Goal: Task Accomplishment & Management: Manage account settings

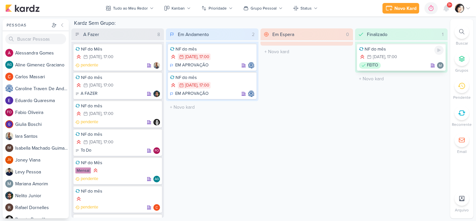
click at [394, 55] on div ", 17:00" at bounding box center [391, 57] width 12 height 4
click at [434, 36] on div "Finalizado 1" at bounding box center [405, 34] width 81 height 12
click at [397, 40] on div "Finalizado 1" at bounding box center [405, 34] width 81 height 12
click at [396, 53] on div "NF do mês 6/9 6 de set , 17:00 FEITO" at bounding box center [401, 57] width 89 height 27
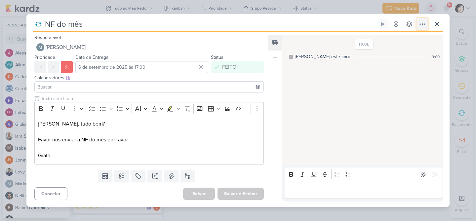
click at [421, 24] on icon at bounding box center [422, 24] width 8 height 8
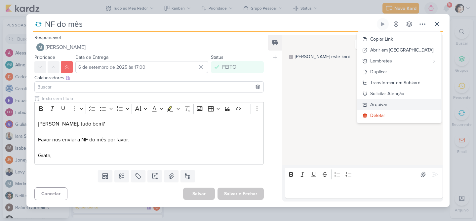
click at [387, 105] on div "Arquivar" at bounding box center [378, 104] width 17 height 7
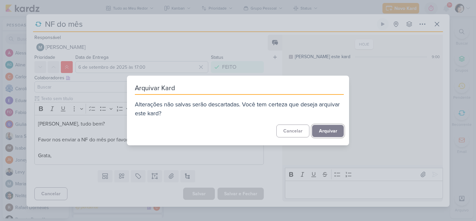
click at [326, 130] on button "Arquivar" at bounding box center [328, 131] width 32 height 12
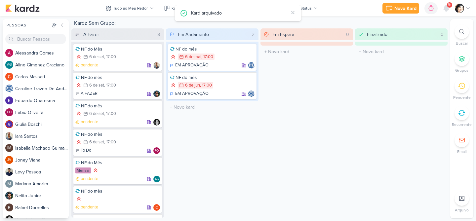
click at [310, 36] on div "Em Espera 0" at bounding box center [311, 34] width 81 height 12
click at [298, 33] on div "Em Espera 0" at bounding box center [311, 34] width 81 height 12
click at [461, 112] on icon at bounding box center [461, 112] width 7 height 7
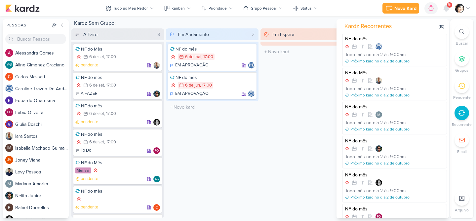
click at [301, 88] on div "Em Espera 0 O título do kard deve ter menos que 100 caracteres" at bounding box center [306, 122] width 93 height 189
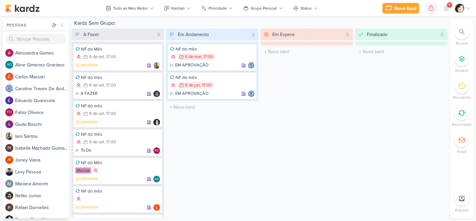
click at [317, 35] on div "Em Espera 0" at bounding box center [311, 34] width 81 height 12
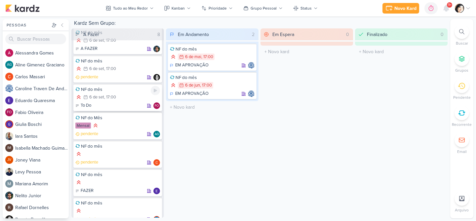
scroll to position [47, 0]
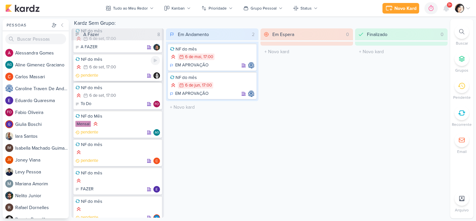
click at [125, 68] on div "6/9 6 de set , 17:00" at bounding box center [117, 67] width 85 height 7
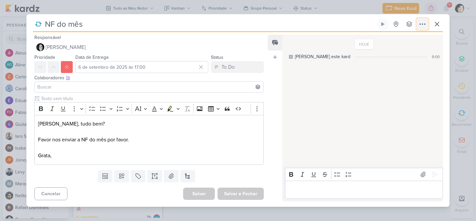
click at [424, 24] on icon at bounding box center [422, 24] width 5 height 1
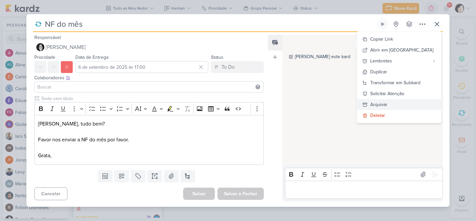
click at [387, 105] on div "Arquivar" at bounding box center [378, 104] width 17 height 7
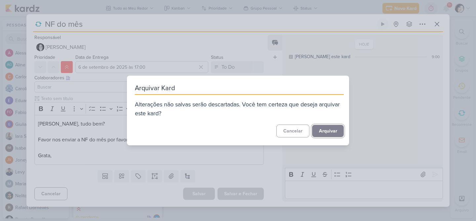
click at [323, 131] on button "Arquivar" at bounding box center [328, 131] width 32 height 12
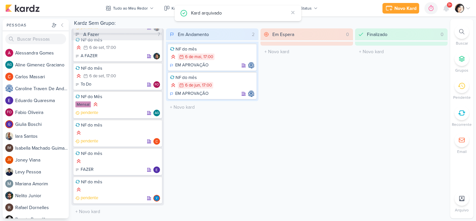
scroll to position [38, 0]
click at [393, 33] on div "Finalizado 0" at bounding box center [405, 34] width 81 height 12
click at [396, 36] on div "Finalizado 0" at bounding box center [405, 34] width 81 height 12
click at [387, 41] on div "Finalizado 0 O título do kard deve ter menos que 100 caracteres" at bounding box center [401, 122] width 93 height 189
click at [304, 41] on div "Em Espera 0 O título do kard deve ter menos que 100 caracteres" at bounding box center [306, 122] width 93 height 189
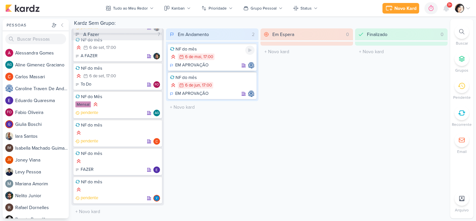
click at [205, 61] on div "NF do mês 6/5 6 de mai , 17:00 EM APROVAÇÃO" at bounding box center [212, 57] width 89 height 27
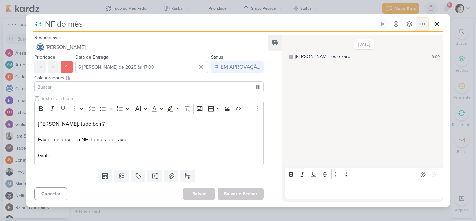
click at [424, 23] on icon at bounding box center [422, 24] width 8 height 8
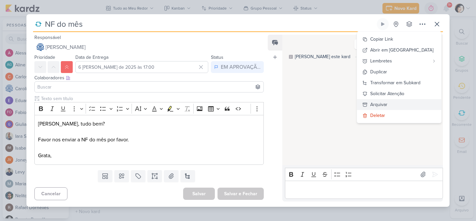
click at [387, 106] on div "Arquivar" at bounding box center [378, 104] width 17 height 7
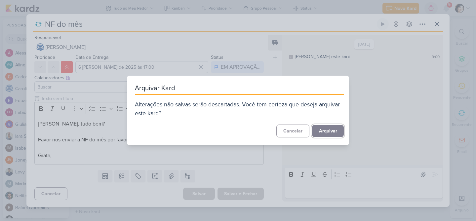
click at [323, 130] on button "Arquivar" at bounding box center [328, 131] width 32 height 12
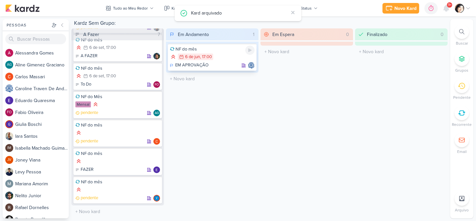
click at [223, 60] on div "6/6 6 de jun , 17:00" at bounding box center [212, 57] width 85 height 7
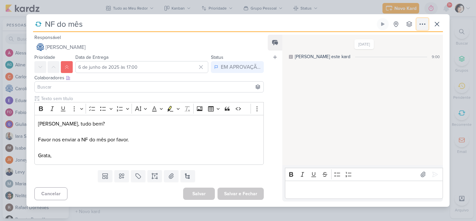
click at [422, 26] on icon at bounding box center [422, 24] width 8 height 8
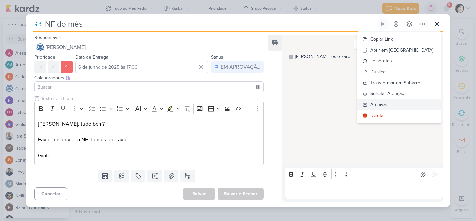
click at [387, 104] on div "Arquivar" at bounding box center [378, 104] width 17 height 7
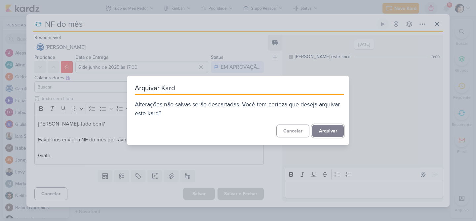
click at [327, 132] on button "Arquivar" at bounding box center [328, 131] width 32 height 12
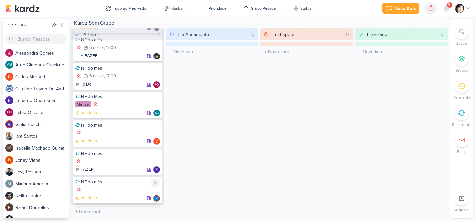
click at [104, 195] on div "pendente" at bounding box center [117, 198] width 85 height 7
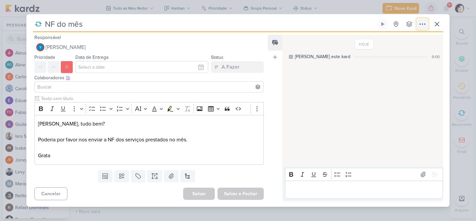
click at [420, 23] on icon at bounding box center [422, 24] width 8 height 8
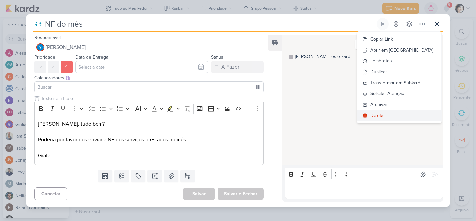
click at [385, 115] on div "Deletar" at bounding box center [377, 115] width 15 height 7
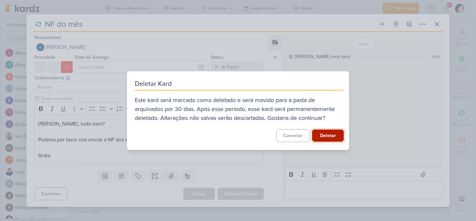
click at [327, 135] on button "Deletar" at bounding box center [328, 136] width 32 height 12
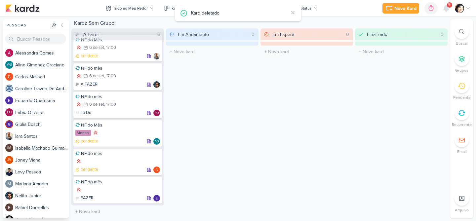
scroll to position [9, 0]
click at [121, 167] on div "pendente" at bounding box center [117, 170] width 85 height 7
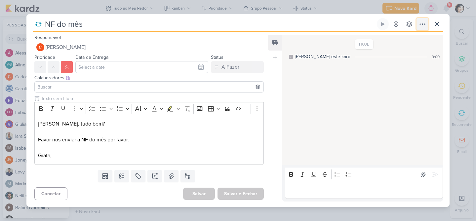
click at [424, 24] on icon at bounding box center [422, 24] width 8 height 8
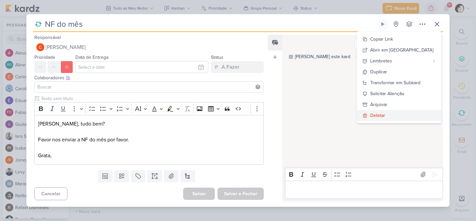
click at [385, 115] on div "Deletar" at bounding box center [377, 115] width 15 height 7
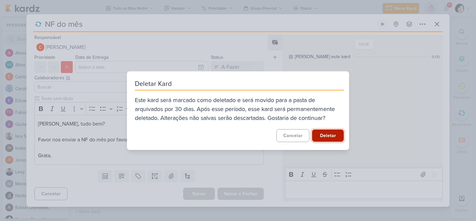
click at [325, 138] on button "Deletar" at bounding box center [328, 136] width 32 height 12
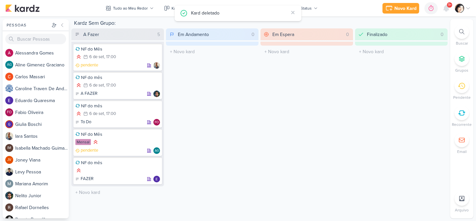
scroll to position [0, 0]
click at [117, 145] on div "Mensal" at bounding box center [117, 142] width 85 height 7
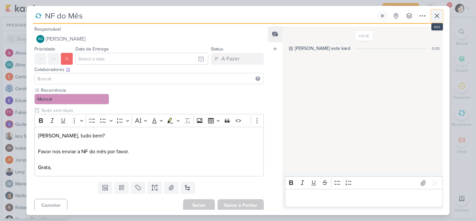
click at [437, 15] on icon at bounding box center [437, 16] width 8 height 8
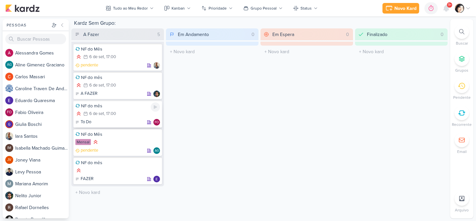
click at [120, 117] on div "6/9 6 de set , 17:00" at bounding box center [117, 113] width 85 height 7
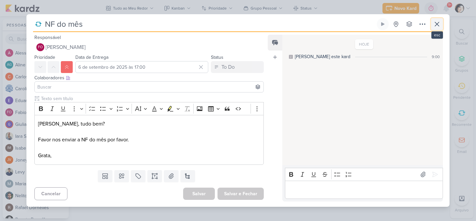
click at [439, 25] on icon at bounding box center [437, 24] width 8 height 8
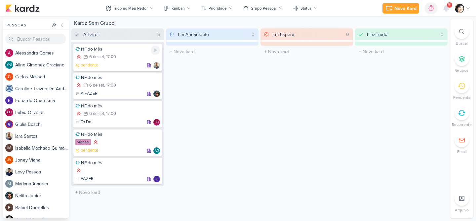
click at [112, 56] on div ", 17:00" at bounding box center [110, 57] width 12 height 4
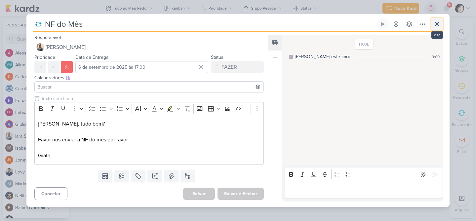
click at [439, 24] on icon at bounding box center [437, 24] width 8 height 8
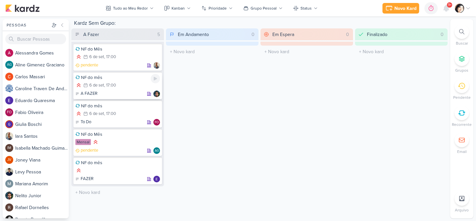
click at [136, 83] on div "6/9 6 de set , 17:00" at bounding box center [117, 85] width 85 height 7
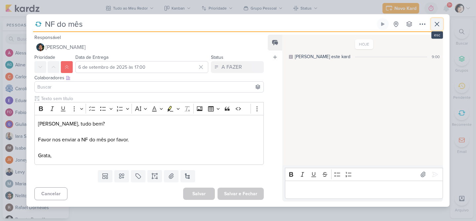
click at [437, 25] on icon at bounding box center [437, 24] width 4 height 4
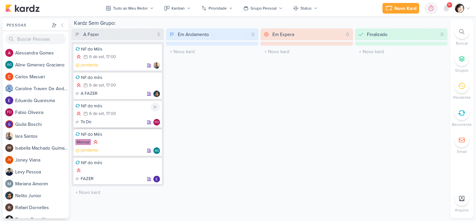
click at [126, 107] on div "NF do mês" at bounding box center [117, 106] width 85 height 6
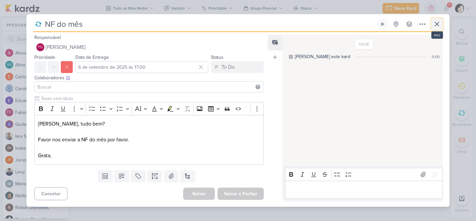
click at [437, 25] on icon at bounding box center [437, 24] width 4 height 4
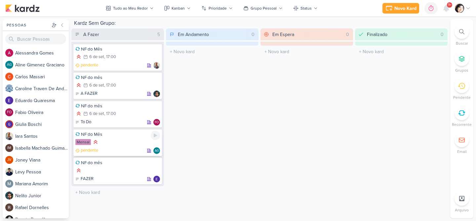
click at [113, 148] on div "pendente AG" at bounding box center [117, 150] width 85 height 7
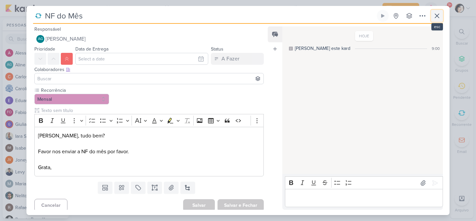
click at [437, 15] on icon at bounding box center [437, 16] width 8 height 8
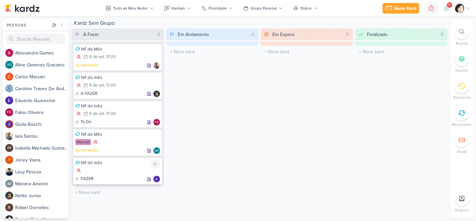
click at [131, 164] on div "NF do mês" at bounding box center [117, 163] width 85 height 6
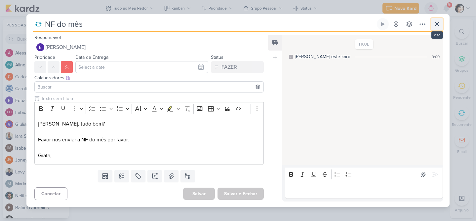
click at [441, 21] on button at bounding box center [437, 24] width 12 height 12
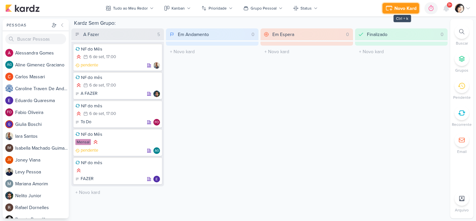
click at [400, 10] on div "Novo Kard" at bounding box center [405, 8] width 22 height 7
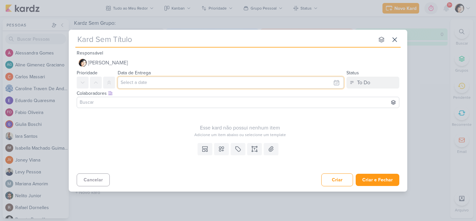
click at [157, 85] on input "text" at bounding box center [231, 83] width 226 height 12
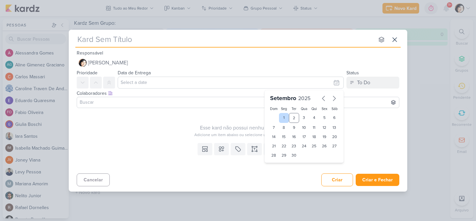
click at [285, 118] on div "1" at bounding box center [284, 118] width 10 height 10
type input "1 de setembro de 2025 às 23:59"
click at [295, 118] on div "2" at bounding box center [294, 118] width 10 height 10
type input "2 de setembro de 2025 às 23:59"
click at [130, 102] on input at bounding box center [237, 102] width 319 height 8
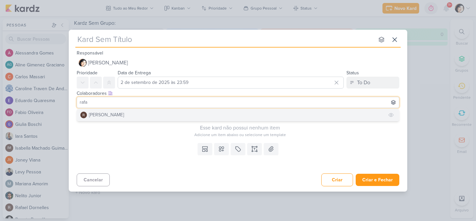
type input "rafa"
click at [114, 116] on div "[PERSON_NAME]" at bounding box center [106, 114] width 35 height 7
type input "[PERSON_NAME]"
click at [123, 115] on button "JV [PERSON_NAME]" at bounding box center [238, 115] width 322 height 12
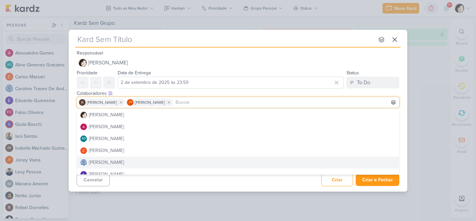
click at [190, 184] on div "Cancelar Criar Criar e Fechar Ctrl + Enter" at bounding box center [238, 179] width 338 height 17
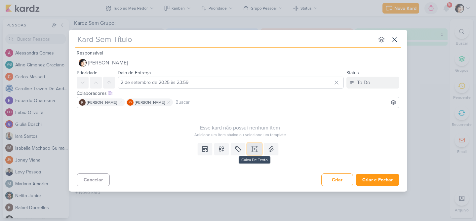
click at [256, 149] on icon at bounding box center [254, 149] width 7 height 7
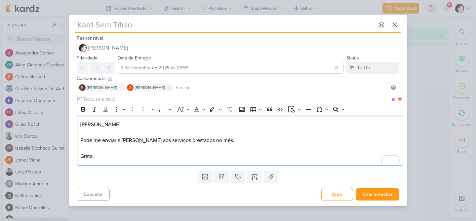
click at [229, 142] on p "Pode me enviar a [PERSON_NAME] aos serviços prestados no mês." at bounding box center [240, 140] width 320 height 8
click at [167, 87] on icon at bounding box center [169, 87] width 5 height 5
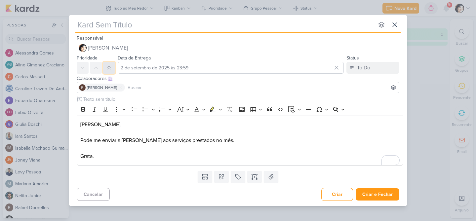
click at [109, 68] on icon at bounding box center [108, 67] width 5 height 5
click at [376, 196] on button "Criar e Fechar" at bounding box center [378, 194] width 44 height 12
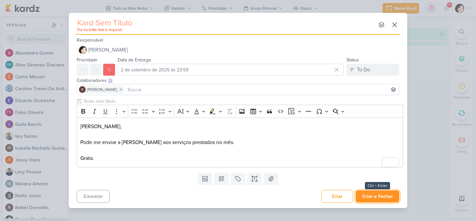
click at [376, 196] on button "Criar e Fechar" at bounding box center [378, 196] width 44 height 12
click at [108, 70] on icon at bounding box center [108, 69] width 5 height 5
click at [93, 69] on icon at bounding box center [95, 69] width 5 height 5
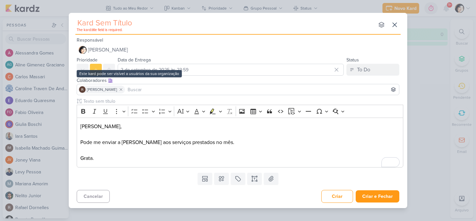
click at [110, 80] on icon at bounding box center [110, 80] width 5 height 5
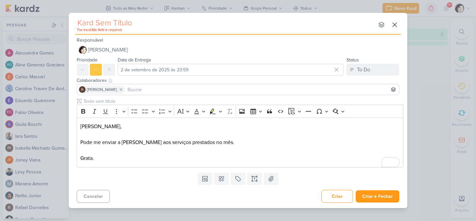
click at [152, 89] on input at bounding box center [261, 90] width 271 height 8
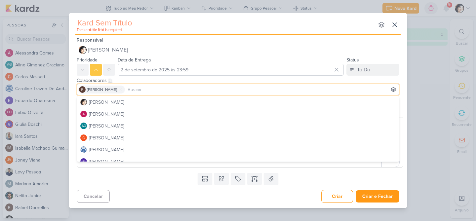
click at [152, 89] on input at bounding box center [261, 90] width 271 height 8
click at [257, 80] on div "Colaboradores Este kard pode ser visível a usuários da sua organização Este kar…" at bounding box center [238, 80] width 322 height 7
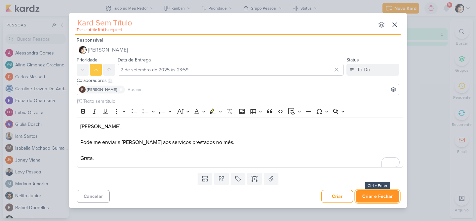
click at [371, 198] on button "Criar e Fechar" at bounding box center [378, 196] width 44 height 12
click at [441, 128] on div "The kard.title field is required. nenhum grupo disponível esc Responsável [PERS…" at bounding box center [238, 110] width 476 height 221
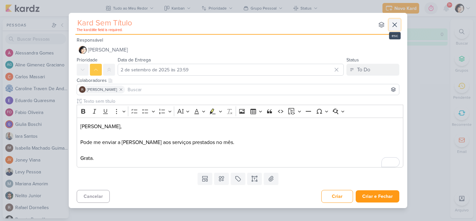
click at [395, 25] on icon at bounding box center [395, 25] width 8 height 8
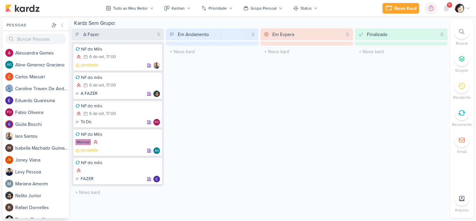
click at [462, 109] on icon at bounding box center [461, 112] width 7 height 7
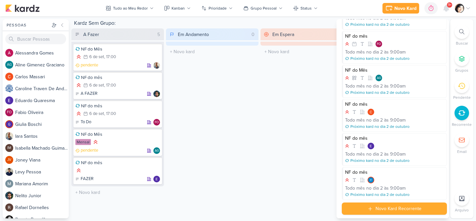
scroll to position [174, 0]
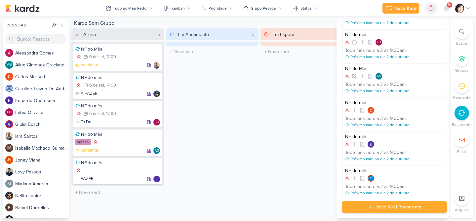
click at [396, 207] on div "Novo Kard Recorrente" at bounding box center [398, 207] width 46 height 7
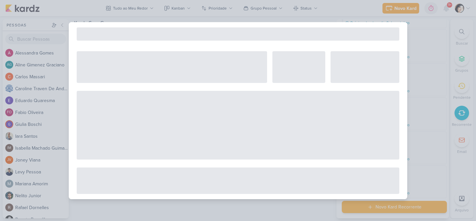
select select "5"
select select "pm"
select select "week"
select select "9"
select select "America/Sao_Paulo"
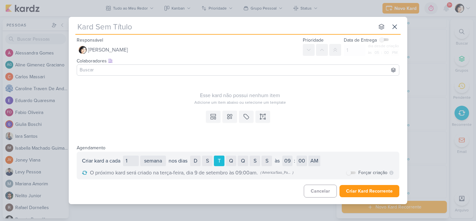
click at [136, 70] on input at bounding box center [237, 70] width 319 height 8
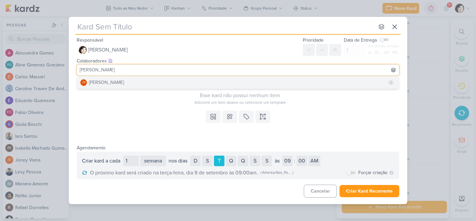
type input "[PERSON_NAME]"
click at [119, 82] on button "JV [PERSON_NAME]" at bounding box center [238, 83] width 322 height 12
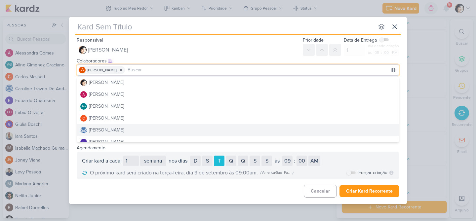
click at [360, 149] on div "Agendamento Criar kard a cada 1 dia semana mês nos [PERSON_NAME] D S T Q Q S S …" at bounding box center [238, 162] width 338 height 36
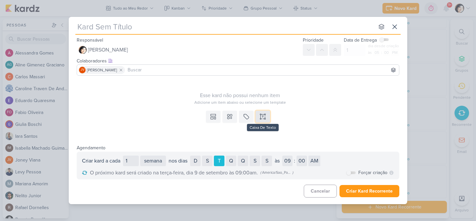
click at [260, 118] on icon at bounding box center [260, 118] width 1 height 1
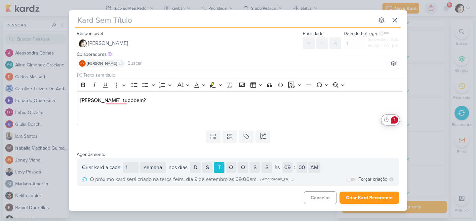
click at [422, 136] on div "nenhum grupo disponível Responsável [PERSON_NAME] Nenhum contato encontrado cre…" at bounding box center [238, 110] width 476 height 221
click at [394, 23] on icon at bounding box center [395, 20] width 8 height 8
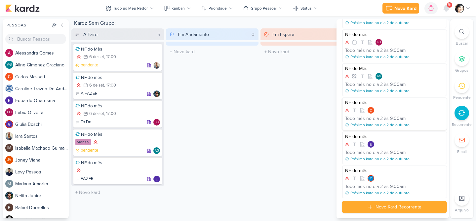
click at [375, 115] on div "no dia" at bounding box center [372, 118] width 13 height 7
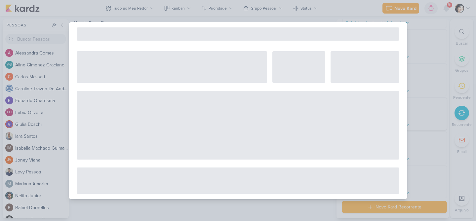
select select "12"
select select "month"
select select "2"
select select "9"
select select "America/Sao_Paulo"
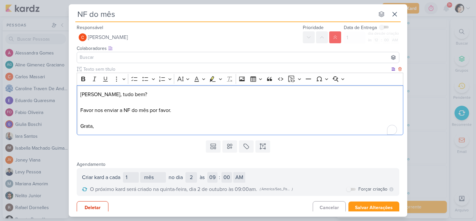
drag, startPoint x: 95, startPoint y: 95, endPoint x: 156, endPoint y: 123, distance: 66.5
click at [156, 123] on div "[PERSON_NAME], tudo bem? Favor nos enviar a NF do mês por favor. [GEOGRAPHIC_DA…" at bounding box center [240, 110] width 326 height 50
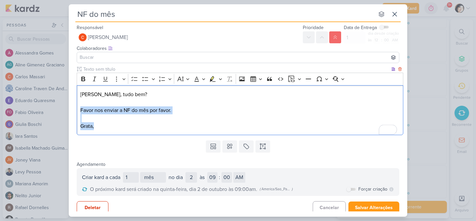
drag, startPoint x: 81, startPoint y: 110, endPoint x: 191, endPoint y: 126, distance: 111.8
click at [191, 127] on div "[PERSON_NAME], tudo bem? Favor nos enviar a NF do mês por favor. [GEOGRAPHIC_DA…" at bounding box center [240, 110] width 326 height 50
drag, startPoint x: 81, startPoint y: 95, endPoint x: 136, endPoint y: 130, distance: 65.1
click at [136, 130] on div "[PERSON_NAME], tudo bem? Favor nos enviar a NF do mês por favor. [GEOGRAPHIC_DA…" at bounding box center [240, 110] width 326 height 50
copy div "[PERSON_NAME], tudo bem? Favor nos enviar a NF do mês por favor. [GEOGRAPHIC_DA…"
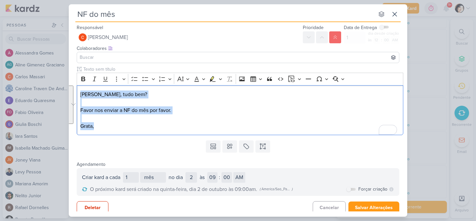
scroll to position [4, 0]
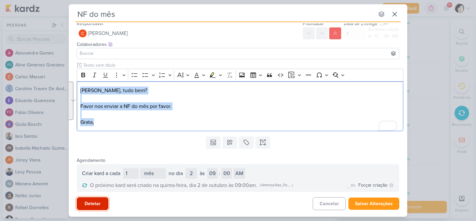
click at [89, 203] on button "Deletar" at bounding box center [93, 203] width 32 height 13
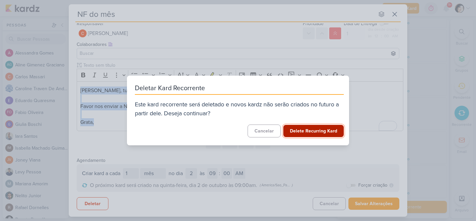
click at [316, 130] on button "Delete Recurring Kard" at bounding box center [313, 131] width 60 height 12
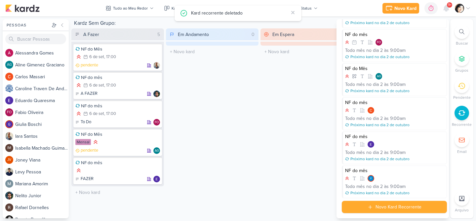
scroll to position [140, 0]
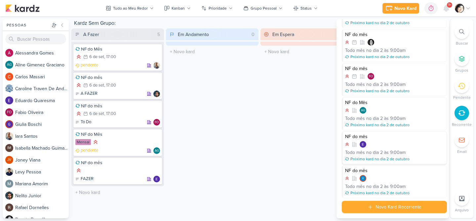
click at [376, 150] on div "no dia" at bounding box center [372, 152] width 13 height 7
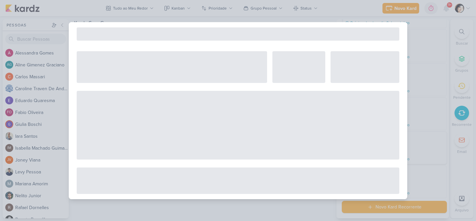
select select "12"
select select "month"
select select "2"
select select "9"
select select "America/Sao_Paulo"
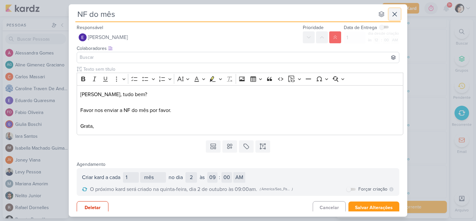
click at [395, 15] on icon at bounding box center [395, 14] width 8 height 8
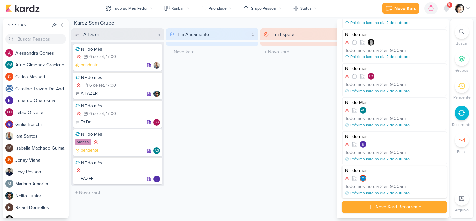
click at [376, 183] on div "no dia" at bounding box center [372, 186] width 13 height 7
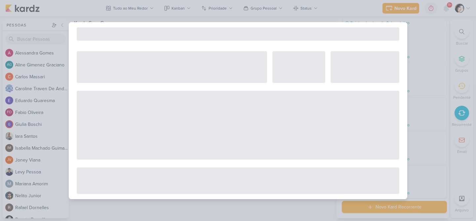
select select "12"
select select "month"
select select "2"
select select "9"
select select "America/Sao_Paulo"
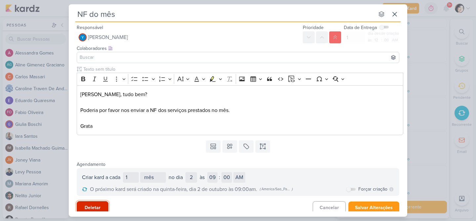
click at [93, 207] on button "Deletar" at bounding box center [93, 207] width 32 height 13
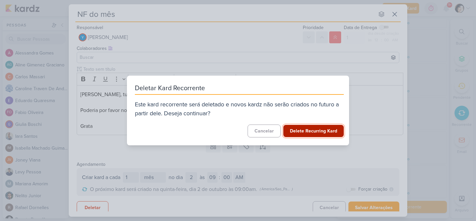
click at [313, 131] on button "Delete Recurring Kard" at bounding box center [313, 131] width 60 height 12
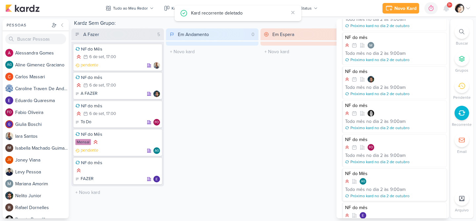
scroll to position [0, 0]
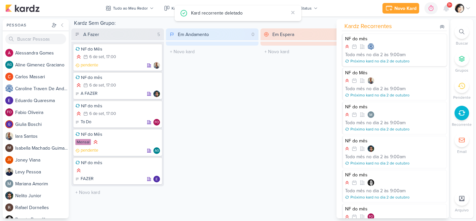
click at [364, 55] on div "mês" at bounding box center [360, 54] width 9 height 7
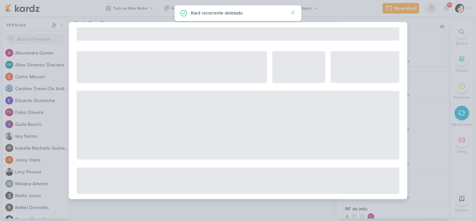
select select "5"
select select "pm"
select select "month"
select select "2"
select select "9"
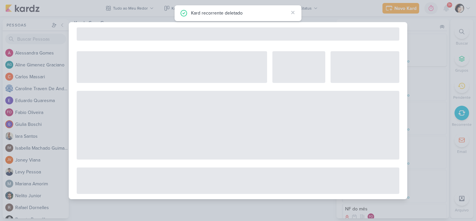
select select "America/Sao_Paulo"
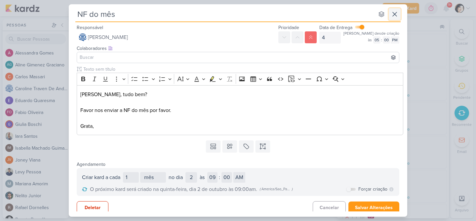
click at [397, 14] on icon at bounding box center [395, 14] width 8 height 8
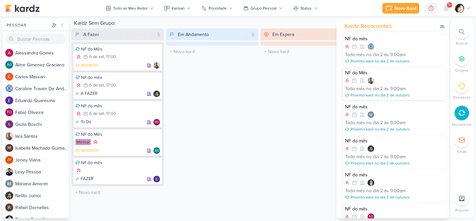
click at [378, 78] on div at bounding box center [394, 80] width 99 height 7
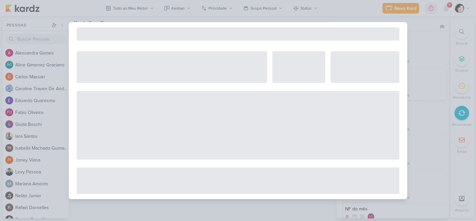
select select "5"
select select "pm"
select select "month"
select select "2"
select select "9"
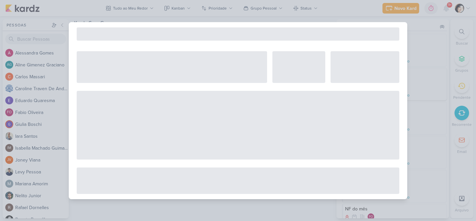
select select "America/Sao_Paulo"
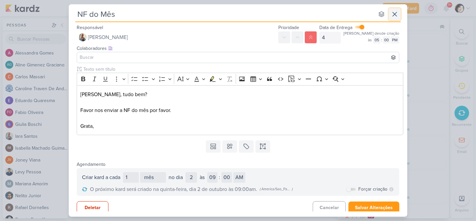
click at [395, 12] on icon at bounding box center [395, 14] width 8 height 8
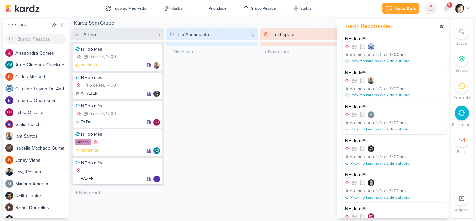
click at [381, 112] on div at bounding box center [394, 114] width 99 height 7
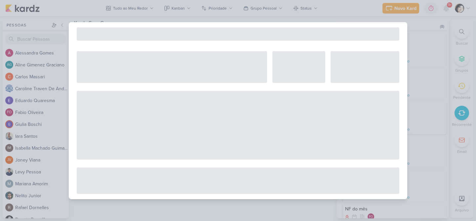
select select "5"
select select "pm"
select select "month"
select select "2"
select select "9"
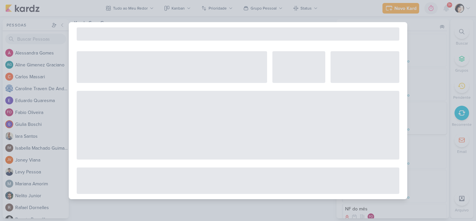
select select "America/Sao_Paulo"
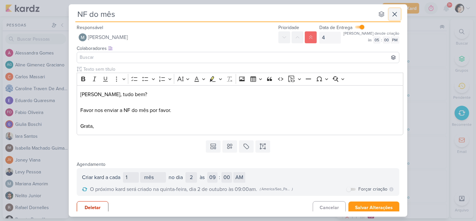
click at [395, 15] on icon at bounding box center [395, 14] width 8 height 8
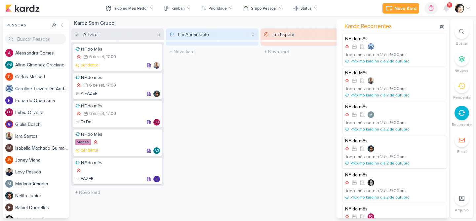
click at [387, 153] on div "às" at bounding box center [386, 156] width 5 height 7
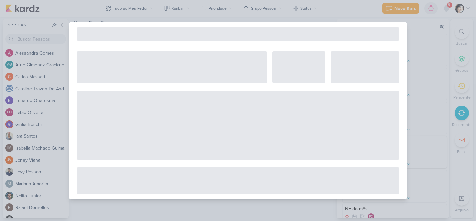
select select "5"
select select "pm"
select select "month"
select select "2"
select select "9"
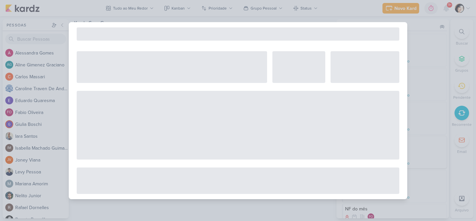
select select "America/Sao_Paulo"
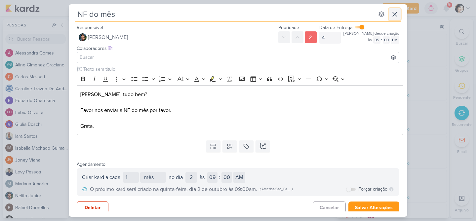
click at [396, 17] on icon at bounding box center [395, 14] width 8 height 8
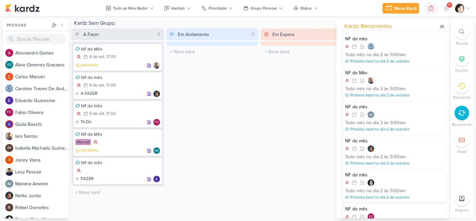
click at [382, 182] on div at bounding box center [394, 182] width 99 height 7
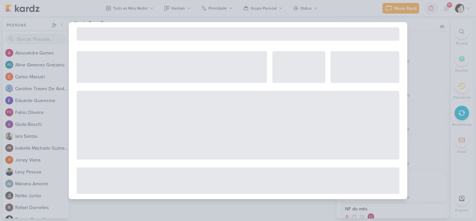
select select "5"
select select "pm"
select select "month"
select select "2"
select select "9"
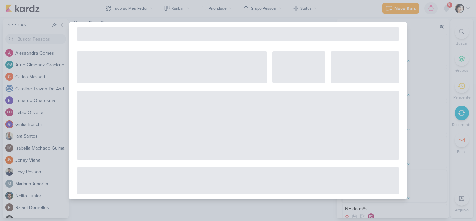
select select "America/Sao_Paulo"
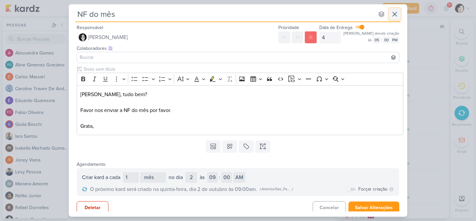
click at [395, 14] on icon at bounding box center [395, 14] width 8 height 8
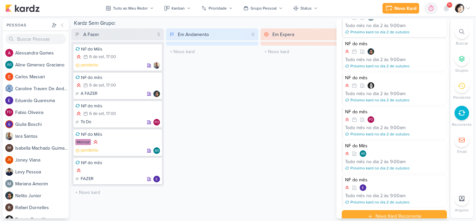
scroll to position [106, 0]
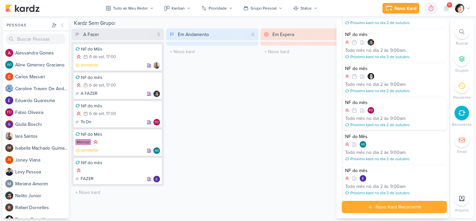
click at [380, 115] on div "2" at bounding box center [381, 118] width 3 height 7
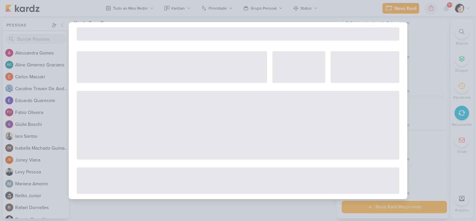
select select "5"
select select "pm"
select select "month"
select select "2"
select select "9"
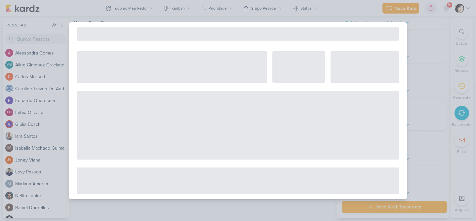
select select "America/Sao_Paulo"
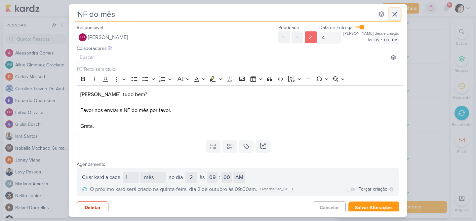
click at [394, 16] on icon at bounding box center [395, 14] width 8 height 8
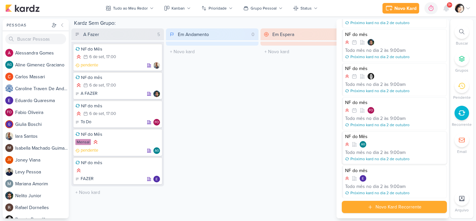
click at [379, 150] on div "Todo mês no dia 2 às 9:00am" at bounding box center [394, 152] width 99 height 7
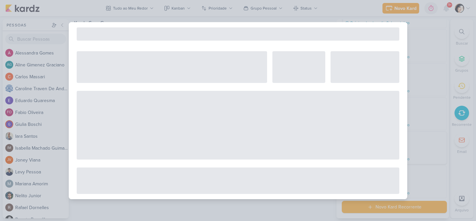
select select "12"
select select "month"
select select "2"
select select "9"
select select "America/Sao_Paulo"
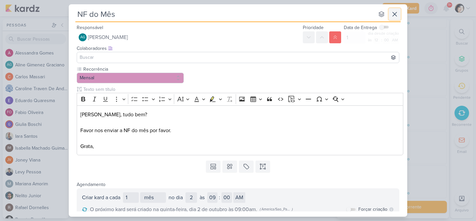
click at [395, 13] on icon at bounding box center [395, 14] width 8 height 8
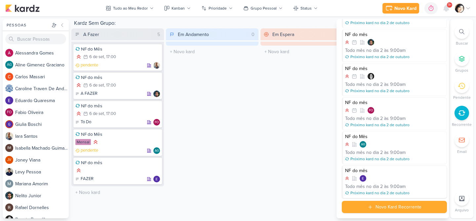
click at [378, 174] on div "NF do mês Todo mês no dia 2 às 9:00am Próximo kard no dia 2 de outubro" at bounding box center [394, 182] width 105 height 33
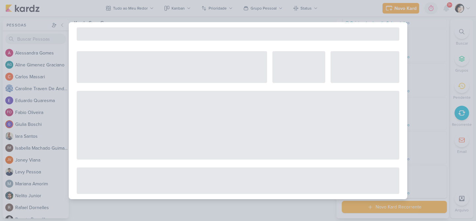
select select "12"
select select "month"
select select "2"
select select "9"
select select "America/Sao_Paulo"
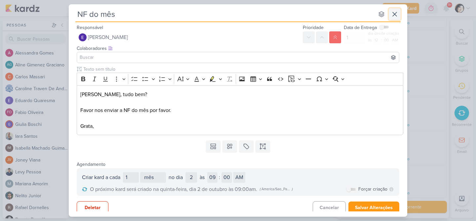
click at [395, 15] on icon at bounding box center [395, 14] width 4 height 4
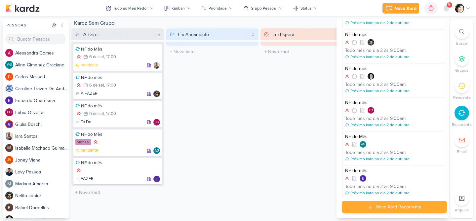
click at [387, 209] on div "Novo Kard Recorrente" at bounding box center [398, 207] width 46 height 7
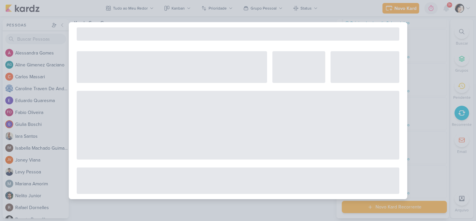
select select "5"
select select "pm"
select select "week"
select select "9"
select select "America/Sao_Paulo"
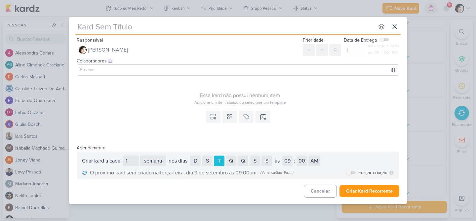
click at [153, 69] on input at bounding box center [237, 70] width 319 height 8
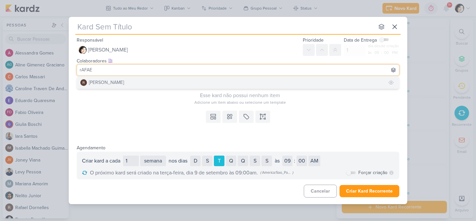
type input "rAFAE"
click at [135, 83] on button "[PERSON_NAME]" at bounding box center [238, 83] width 322 height 12
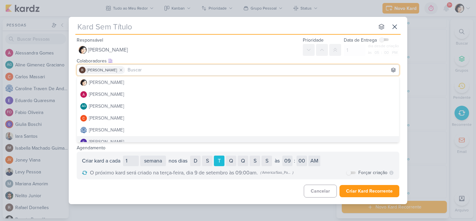
click at [365, 161] on div "Criar kard a cada 1 dia semana mês nos [PERSON_NAME] D S T Q Q S S no dia 1 2 3…" at bounding box center [238, 161] width 312 height 11
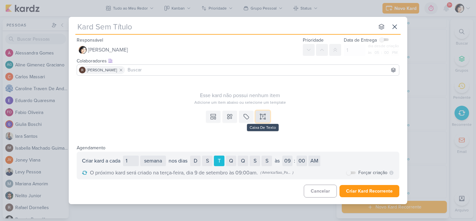
click at [263, 116] on icon at bounding box center [263, 116] width 2 height 0
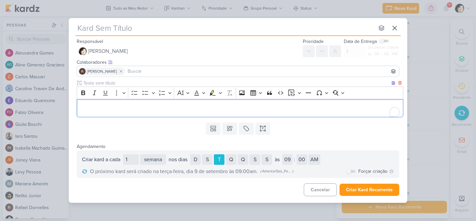
click at [99, 109] on p "To enrich screen reader interactions, please activate Accessibility in Grammarl…" at bounding box center [240, 108] width 320 height 8
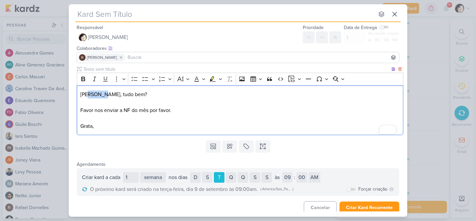
drag, startPoint x: 100, startPoint y: 95, endPoint x: 87, endPoint y: 95, distance: 13.9
click at [87, 95] on p "[PERSON_NAME], tudo bem?" at bounding box center [240, 95] width 320 height 8
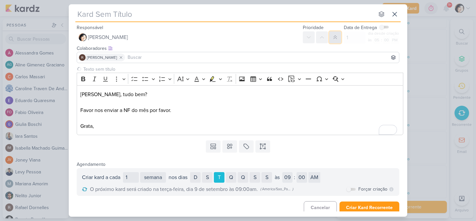
click at [336, 39] on icon at bounding box center [334, 37] width 5 height 5
click at [373, 206] on button "Criar Kard Recorrente" at bounding box center [369, 208] width 60 height 12
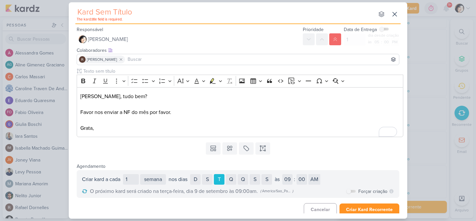
scroll to position [4, 0]
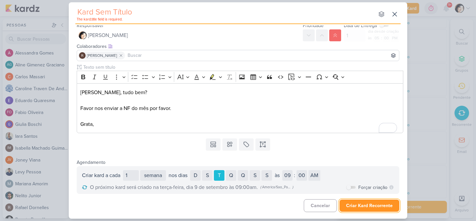
click at [373, 206] on button "Criar Kard Recorrente" at bounding box center [369, 206] width 60 height 12
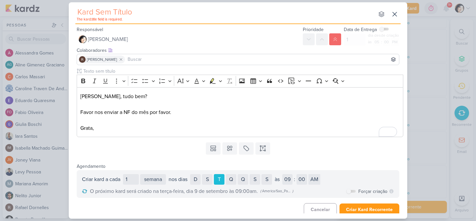
click at [88, 20] on p "The kard.title field is required." at bounding box center [225, 19] width 297 height 5
click at [344, 15] on input "text" at bounding box center [224, 12] width 299 height 12
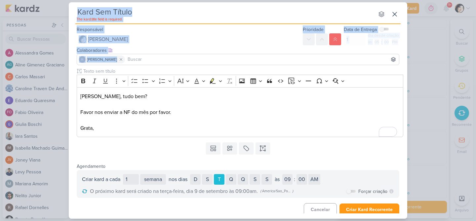
drag, startPoint x: 343, startPoint y: 4, endPoint x: 222, endPoint y: 57, distance: 131.8
click at [222, 57] on div "The kard.title field is required. nenhum grupo disponível Responsável [PERSON_N…" at bounding box center [238, 107] width 338 height 211
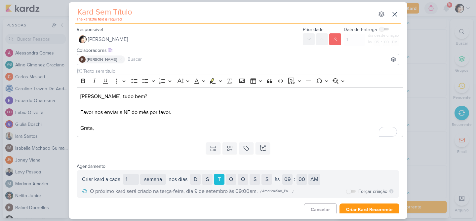
click at [334, 141] on div "Templates Campos Personalizados Marcadores Caixa De Texto" at bounding box center [238, 148] width 338 height 17
click at [125, 22] on div "The kard.title field is required. nenhum grupo disponível" at bounding box center [237, 13] width 325 height 22
click at [122, 14] on input "text" at bounding box center [224, 12] width 299 height 12
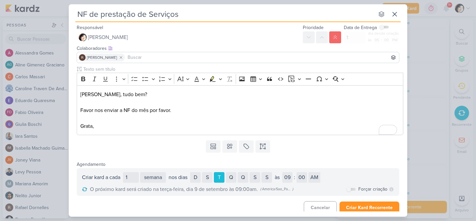
type input "NF de prestação de Serviços"
click at [347, 209] on button "Criar Kard Recorrente" at bounding box center [369, 208] width 60 height 12
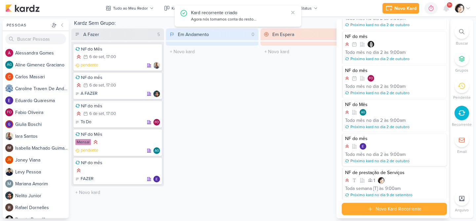
scroll to position [140, 0]
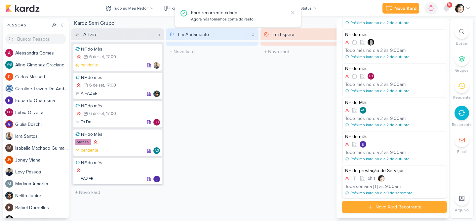
click at [362, 180] on icon at bounding box center [362, 178] width 4 height 4
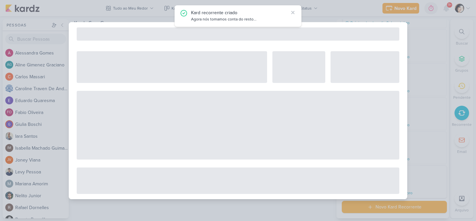
select select "12"
select select "week"
select select "9"
select select "America/Sao_Paulo"
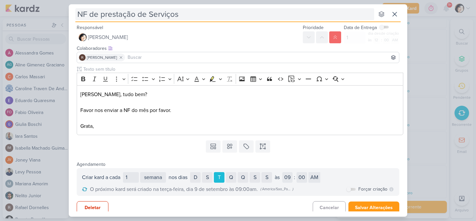
drag, startPoint x: 178, startPoint y: 16, endPoint x: 95, endPoint y: 15, distance: 82.9
click at [95, 15] on input "NF de prestação de Serviços" at bounding box center [224, 14] width 299 height 12
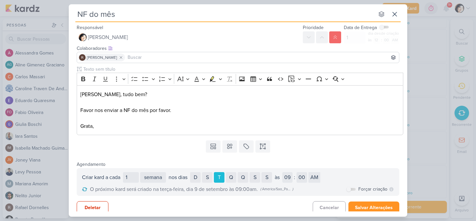
type input "NF do mês"
click at [357, 206] on button "Salvar Alterações" at bounding box center [373, 208] width 51 height 12
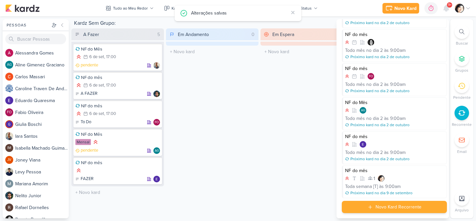
click at [386, 208] on div "Novo Kard Recorrente" at bounding box center [398, 207] width 46 height 7
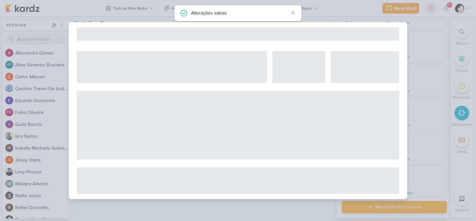
select select "5"
select select "pm"
select select "week"
select select "9"
select select "America/Sao_Paulo"
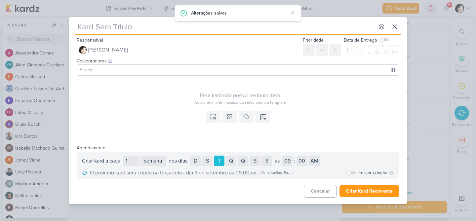
click at [147, 70] on input at bounding box center [237, 70] width 319 height 8
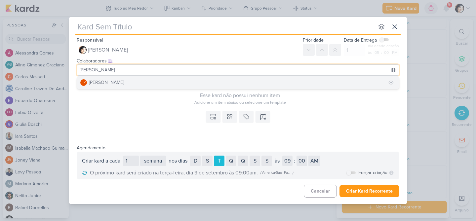
type input "[PERSON_NAME]"
click at [139, 84] on button "JV [PERSON_NAME]" at bounding box center [238, 83] width 322 height 12
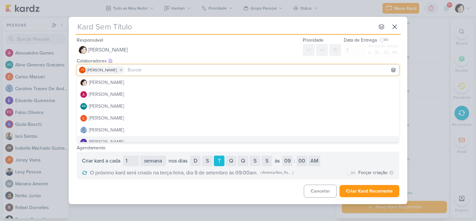
click at [292, 154] on div "Criar kard a cada 1 dia semana mês nos [PERSON_NAME] D S T Q Q S S no dia 1 2 3…" at bounding box center [238, 166] width 322 height 28
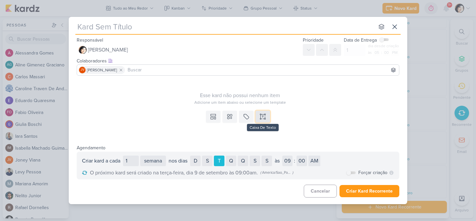
click at [263, 117] on icon at bounding box center [262, 116] width 7 height 7
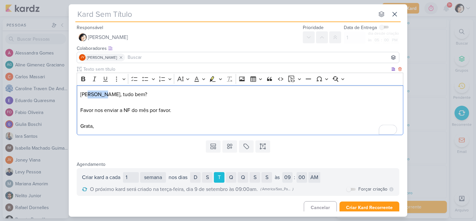
drag, startPoint x: 101, startPoint y: 95, endPoint x: 87, endPoint y: 95, distance: 14.2
click at [87, 95] on p "[PERSON_NAME], tudo bem?" at bounding box center [240, 95] width 320 height 8
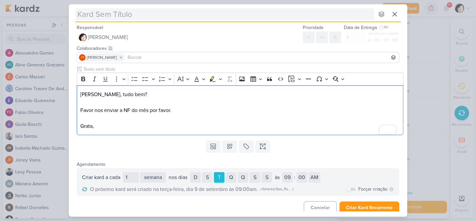
click at [103, 14] on input "text" at bounding box center [224, 14] width 299 height 12
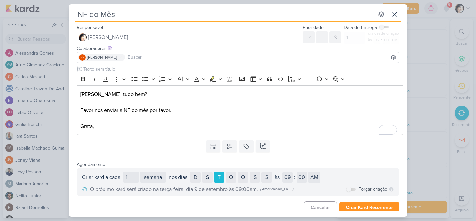
type input "NF do Mês"
click at [364, 207] on button "Criar Kard Recorrente" at bounding box center [369, 208] width 60 height 12
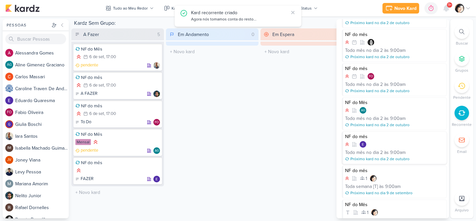
scroll to position [174, 0]
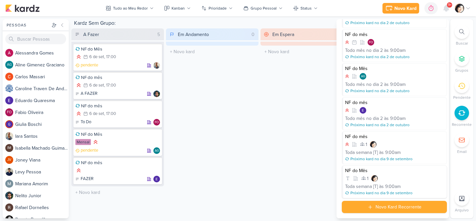
click at [391, 183] on div "9:00am" at bounding box center [393, 186] width 16 height 7
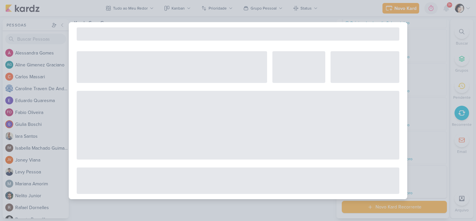
select select "12"
select select "week"
select select "9"
select select "America/Sao_Paulo"
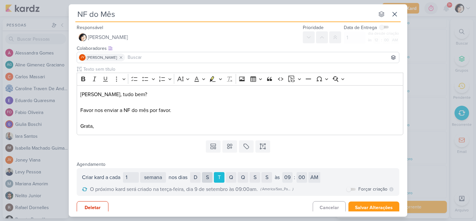
click at [211, 179] on div "S" at bounding box center [207, 177] width 11 height 11
type input "2"
click at [138, 176] on input "2" at bounding box center [131, 177] width 16 height 11
select select "week"
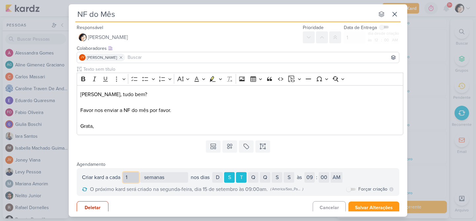
type input "1"
click at [137, 181] on input "1" at bounding box center [131, 177] width 16 height 11
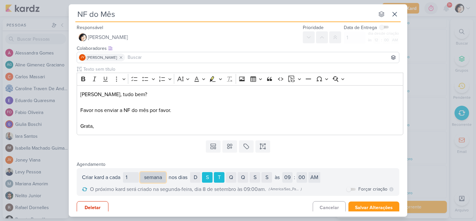
click at [161, 179] on select "dia semana mês" at bounding box center [153, 177] width 26 height 11
click at [141, 172] on select "dia semana mês" at bounding box center [153, 177] width 26 height 11
select select "month"
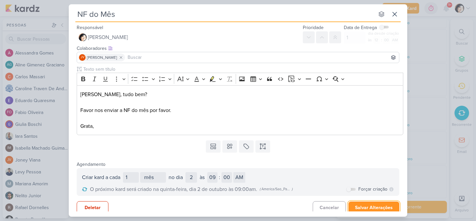
click at [379, 206] on button "Salvar Alterações" at bounding box center [373, 208] width 51 height 12
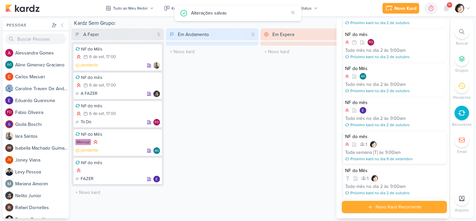
click at [383, 151] on div "às" at bounding box center [381, 152] width 5 height 7
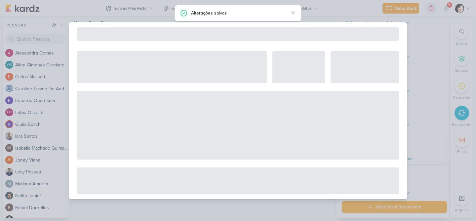
select select "12"
select select "week"
select select "9"
select select "America/Sao_Paulo"
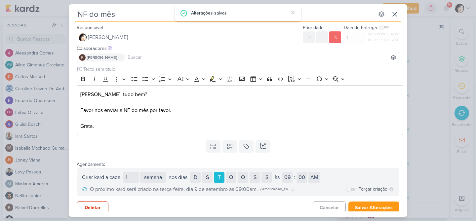
select select "12"
select select "week"
select select "2"
select select "9"
select select "America/Sao_Paulo"
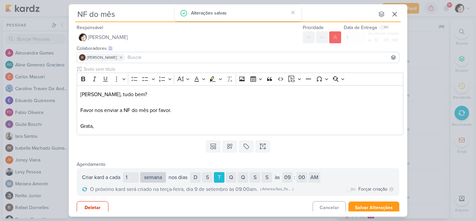
scroll to position [174, 0]
click at [156, 179] on select "dia semana mês" at bounding box center [153, 177] width 26 height 11
select select "month"
click at [141, 172] on select "dia semana mês" at bounding box center [153, 177] width 26 height 11
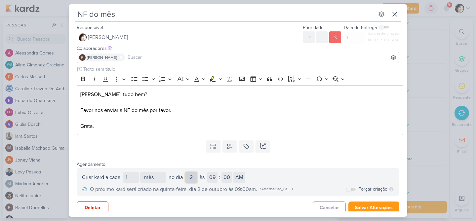
click at [195, 179] on select "1 2 3 4 5 6 7 8 9 10 11 12 13 14 15 16 17 18 19 20 21 22 23 24 25 26 27 28" at bounding box center [191, 177] width 12 height 11
select select "1"
click at [187, 172] on select "1 2 3 4 5 6 7 8 9 10 11 12 13 14 15 16 17 18 19 20 21 22 23 24 25 26 27 28" at bounding box center [191, 177] width 12 height 11
click at [385, 208] on button "Salvar Alterações" at bounding box center [373, 208] width 51 height 12
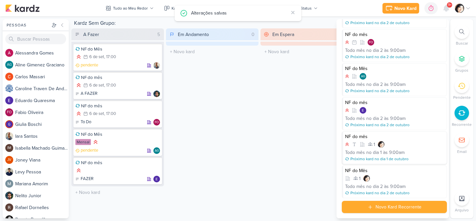
click at [390, 146] on div "1" at bounding box center [394, 144] width 99 height 7
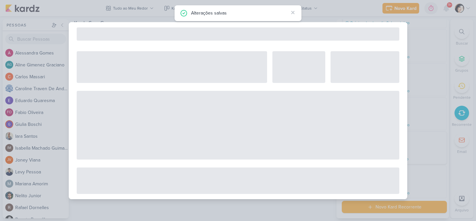
select select "12"
select select "month"
select select "9"
select select "America/Sao_Paulo"
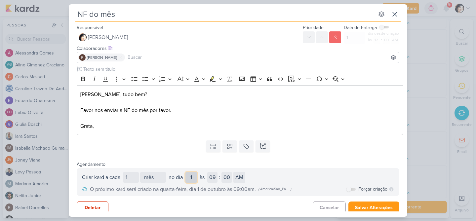
click at [193, 179] on select "1 2 3 4 5 6 7 8 9 10 11 12 13 14 15 16 17 18 19 20 21 22 23 24 25 26 27 28" at bounding box center [191, 177] width 12 height 11
select select "2"
click at [187, 172] on select "1 2 3 4 5 6 7 8 9 10 11 12 13 14 15 16 17 18 19 20 21 22 23 24 25 26 27 28" at bounding box center [191, 177] width 12 height 11
click at [378, 207] on button "Salvar Alterações" at bounding box center [373, 208] width 51 height 12
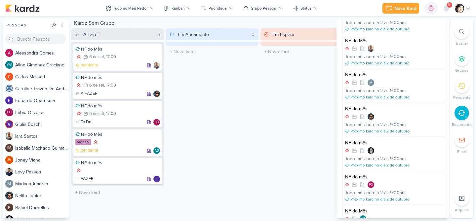
scroll to position [0, 0]
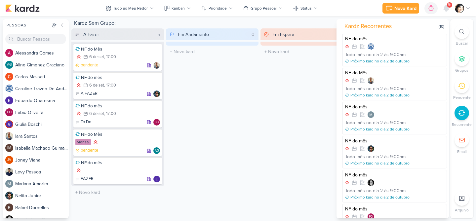
click at [242, 130] on div "Em Andamento 0 O título do kard deve ter menos que 100 caracteres" at bounding box center [212, 113] width 93 height 170
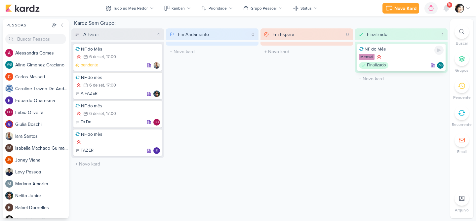
click at [392, 56] on div "Mensal" at bounding box center [401, 57] width 85 height 7
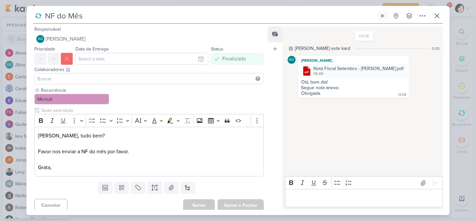
click at [322, 198] on p "Editor editing area: main" at bounding box center [363, 198] width 151 height 8
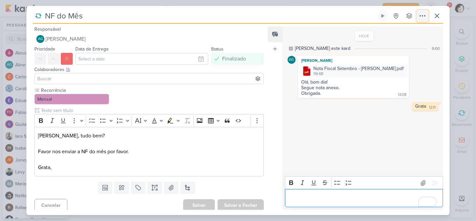
click at [421, 18] on icon at bounding box center [422, 16] width 8 height 8
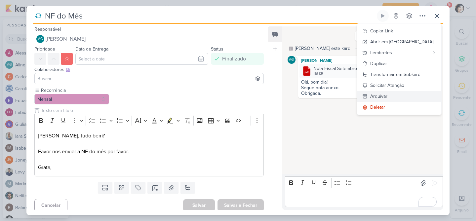
click at [387, 95] on div "Arquivar" at bounding box center [378, 96] width 17 height 7
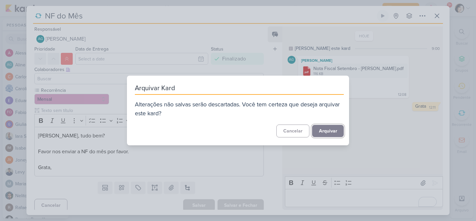
click at [327, 130] on button "Arquivar" at bounding box center [328, 131] width 32 height 12
